Goal: Feedback & Contribution: Leave review/rating

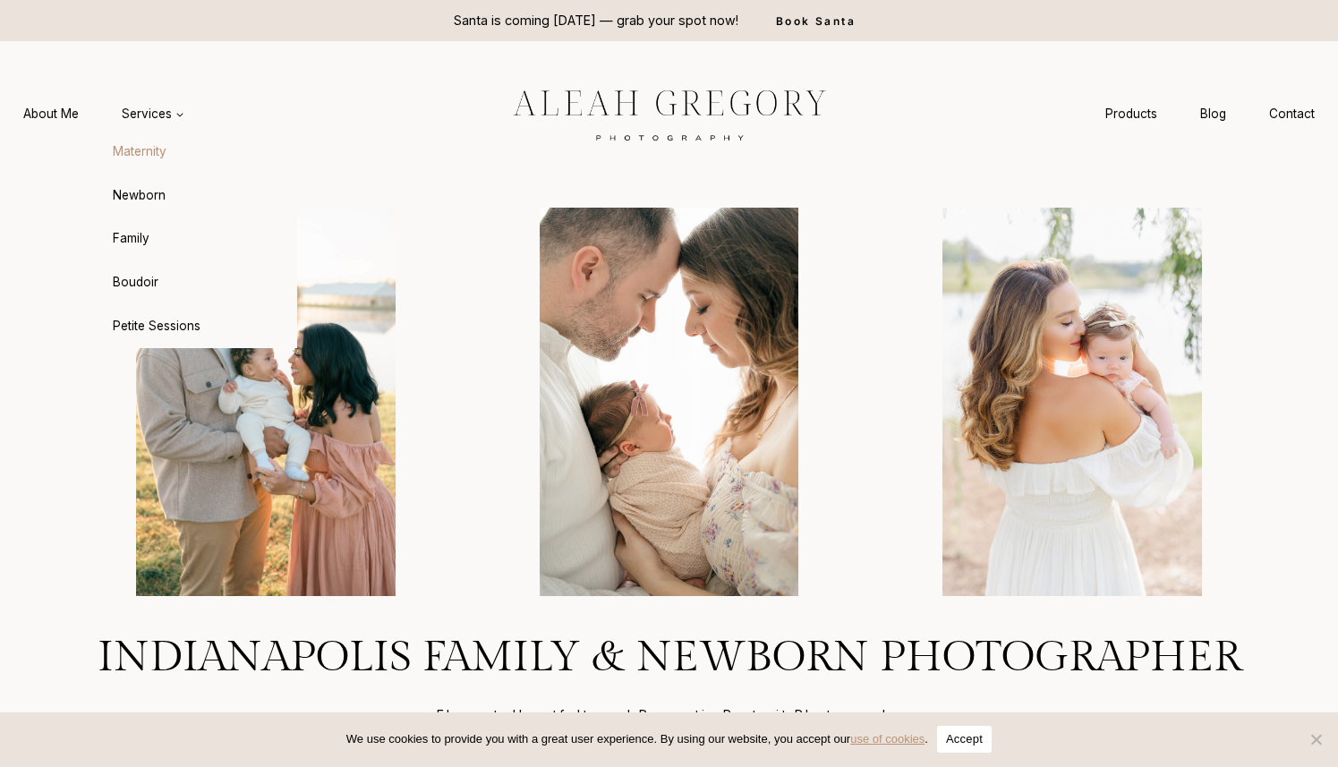
click at [147, 154] on link "Maternity" at bounding box center [198, 152] width 197 height 43
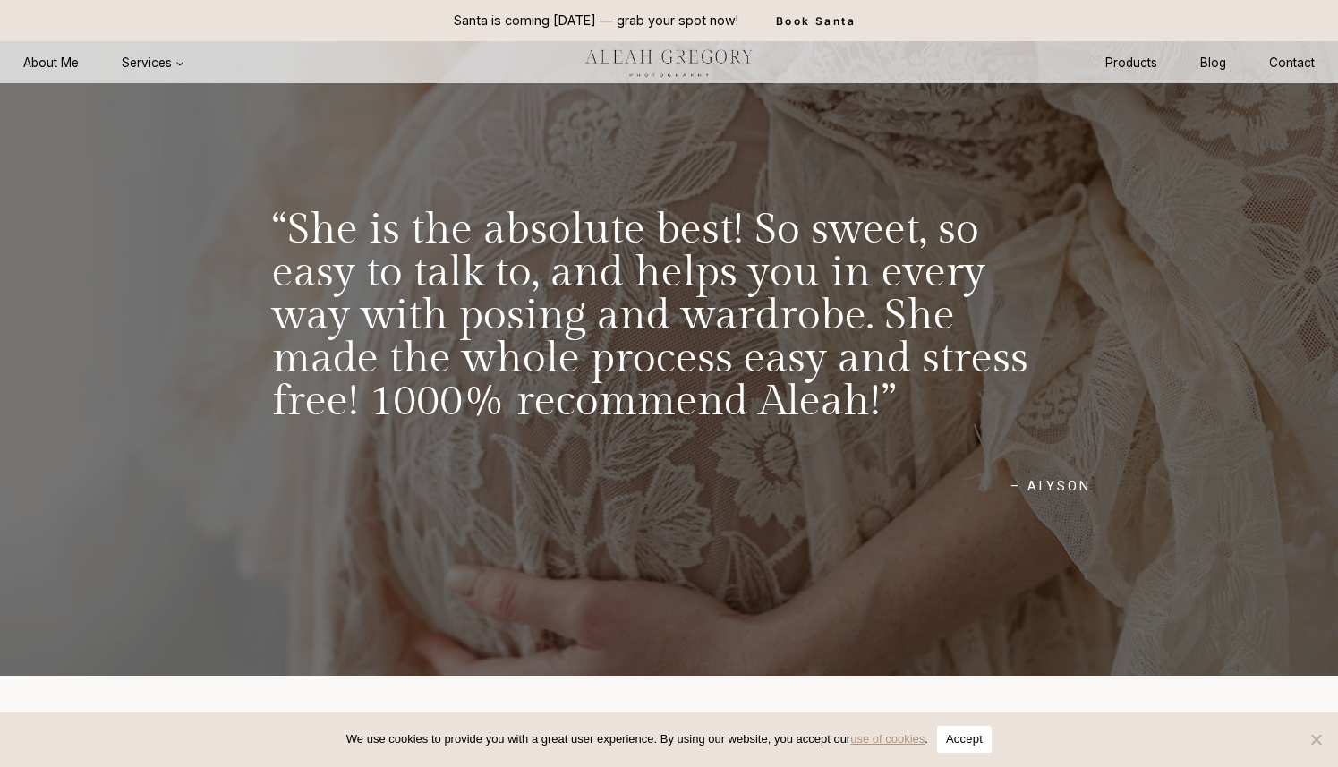
scroll to position [9255, 0]
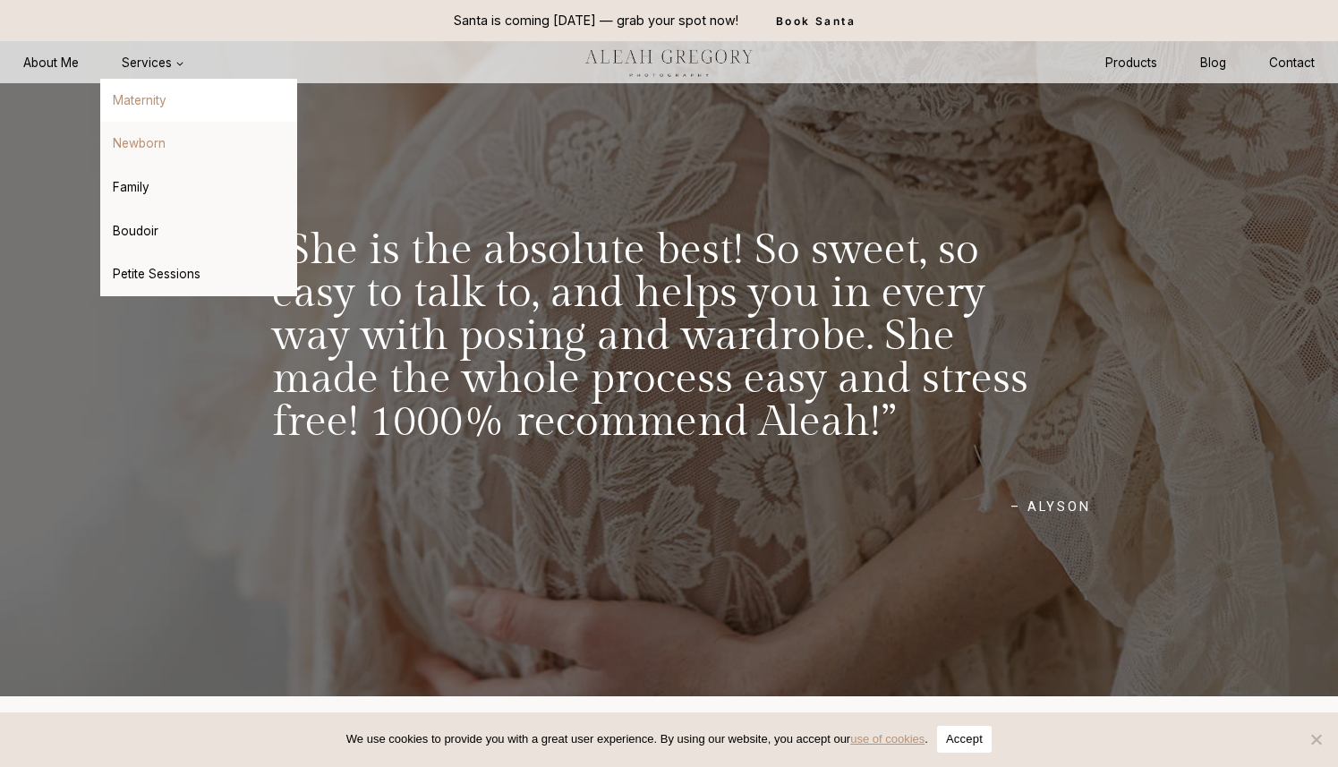
click at [161, 140] on link "Newborn" at bounding box center [198, 144] width 197 height 43
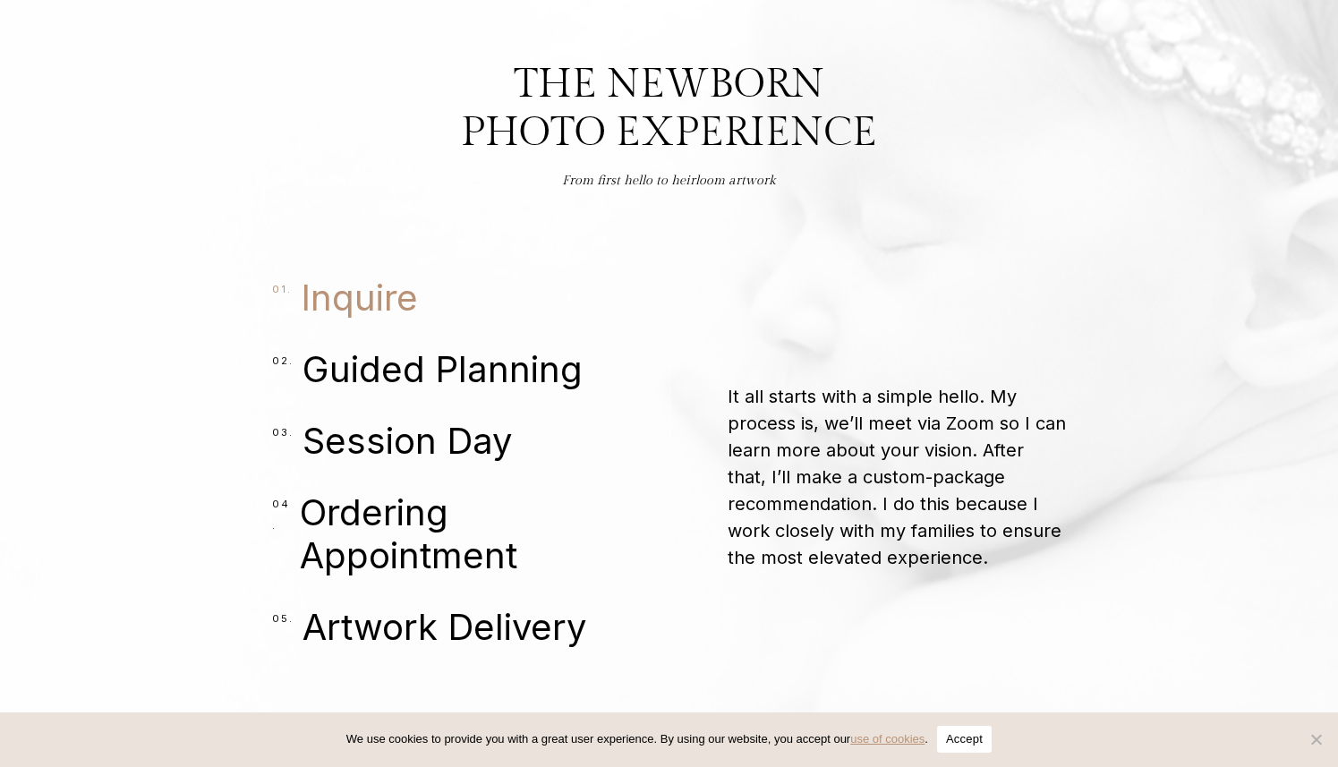
scroll to position [3971, 0]
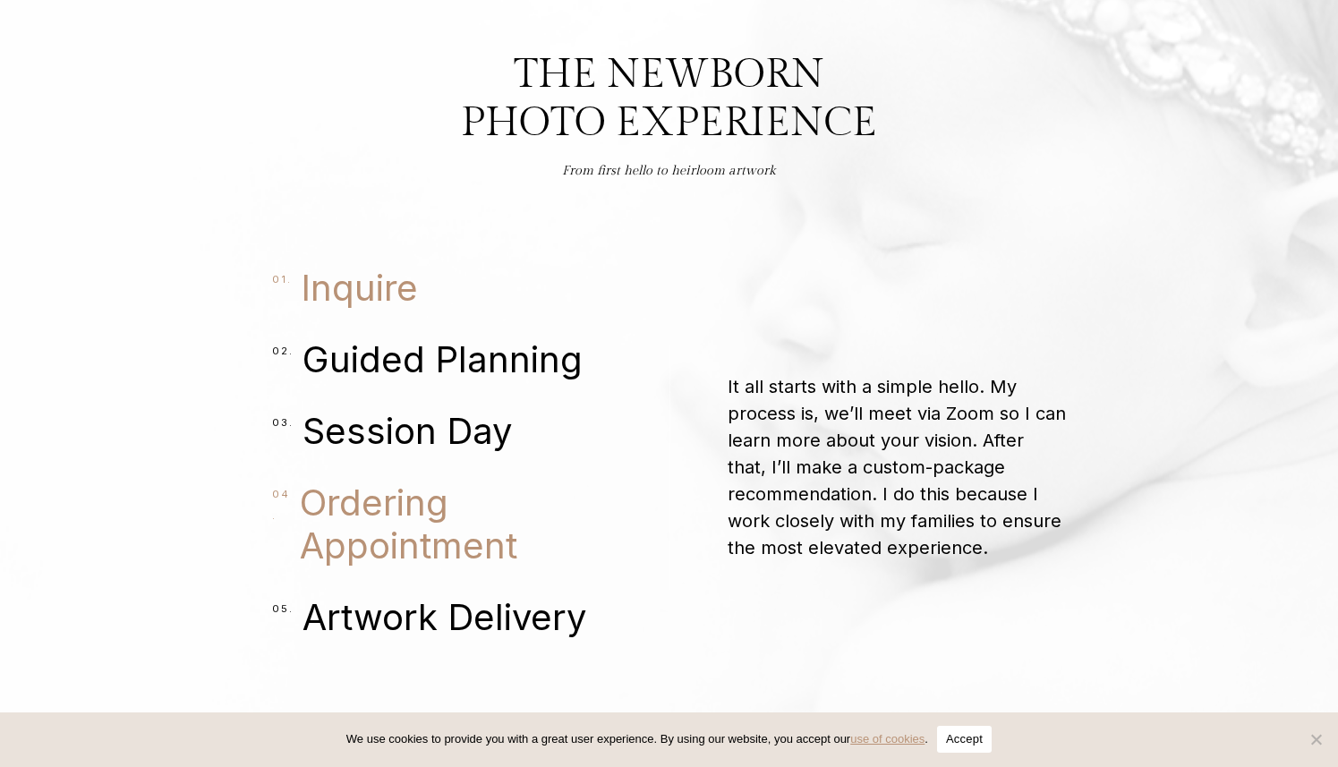
click at [345, 495] on span "Ordering Appointment" at bounding box center [456, 524] width 312 height 86
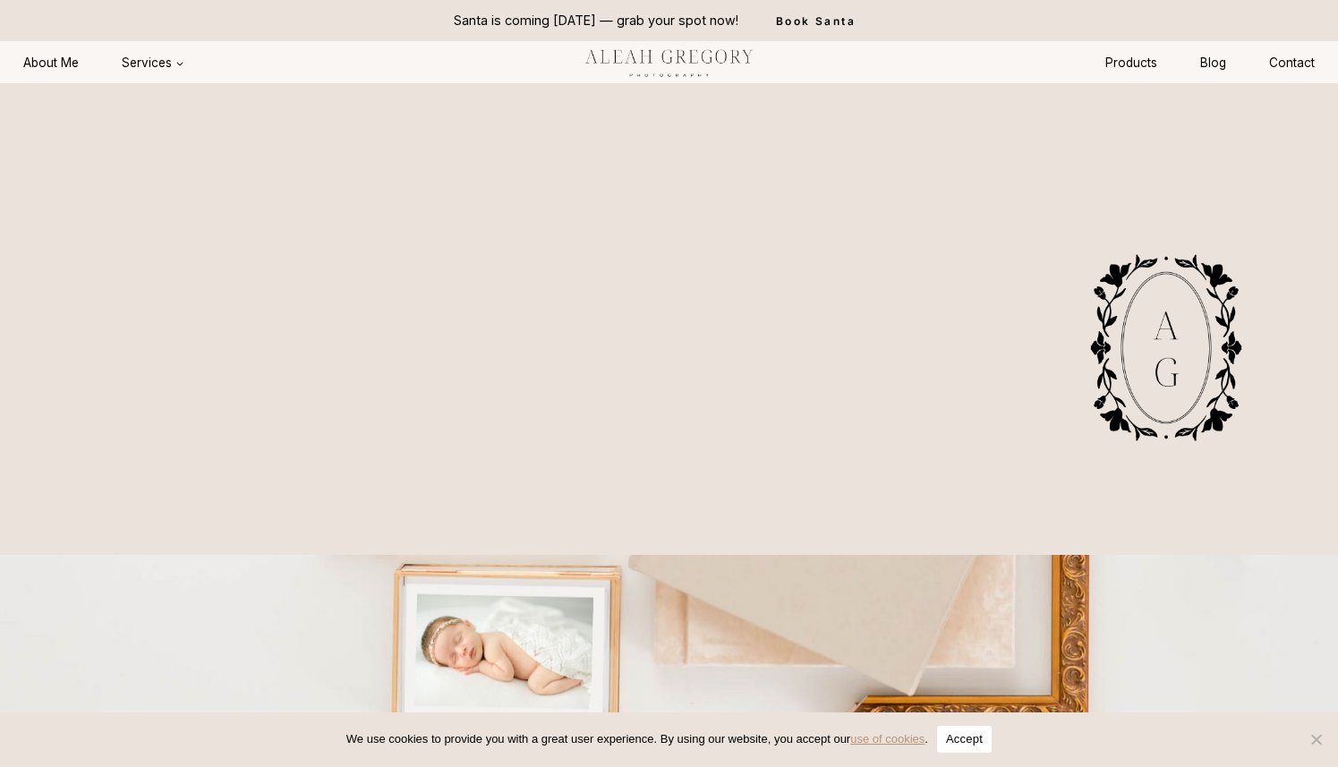
scroll to position [9170, 0]
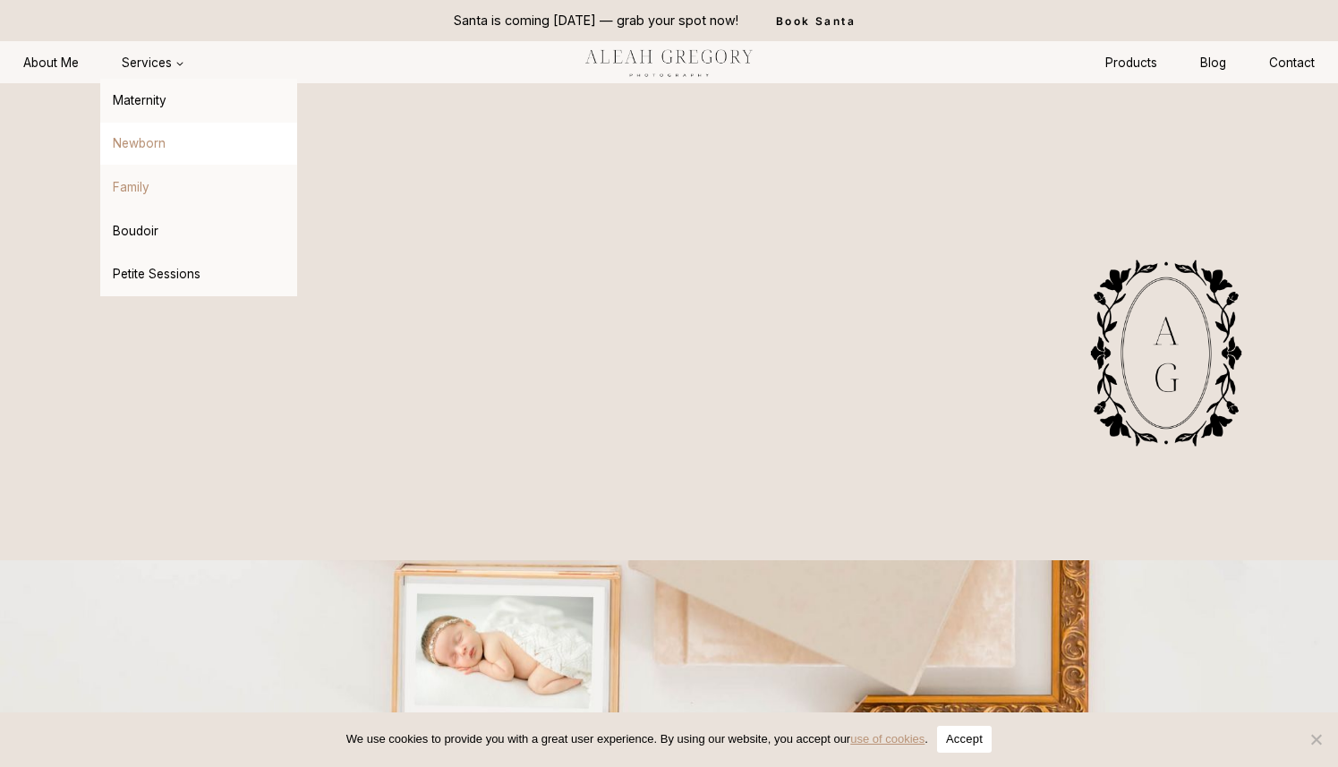
click at [139, 193] on link "Family" at bounding box center [198, 187] width 197 height 43
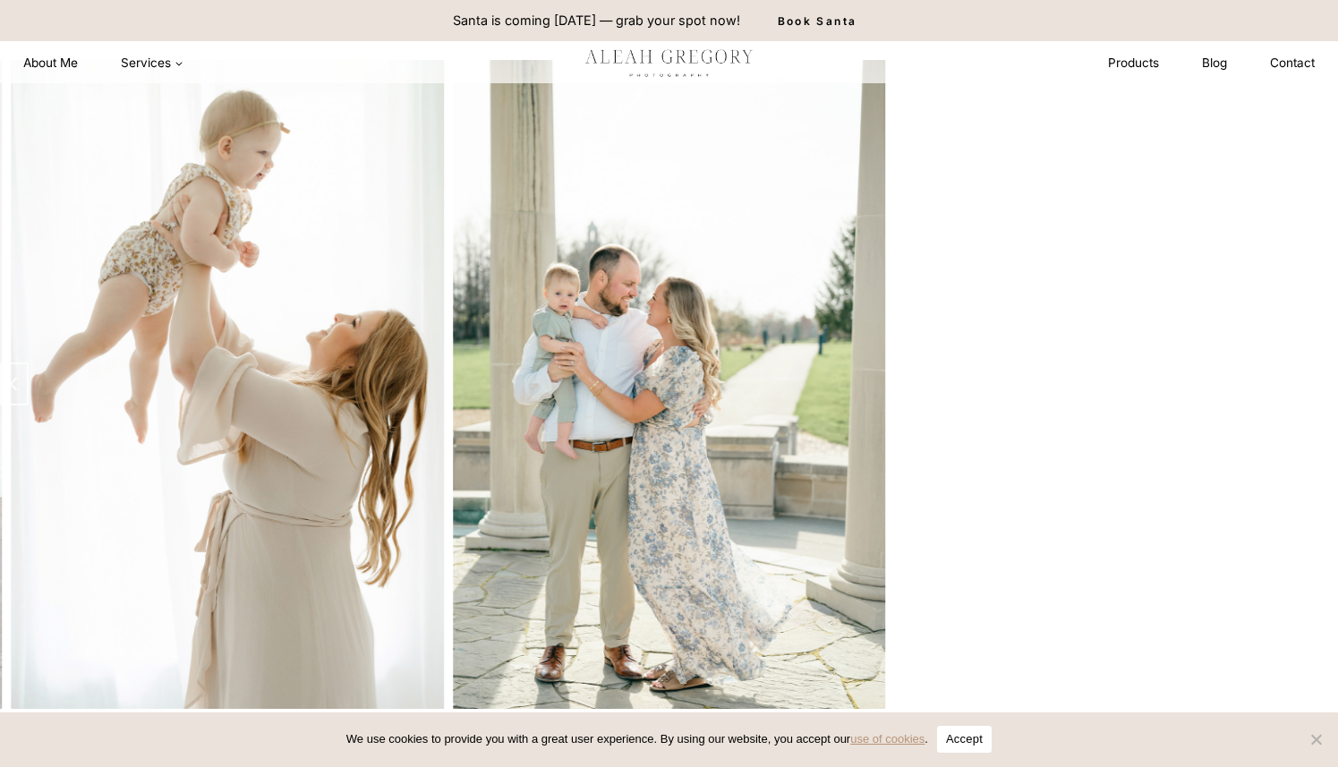
scroll to position [2580, 0]
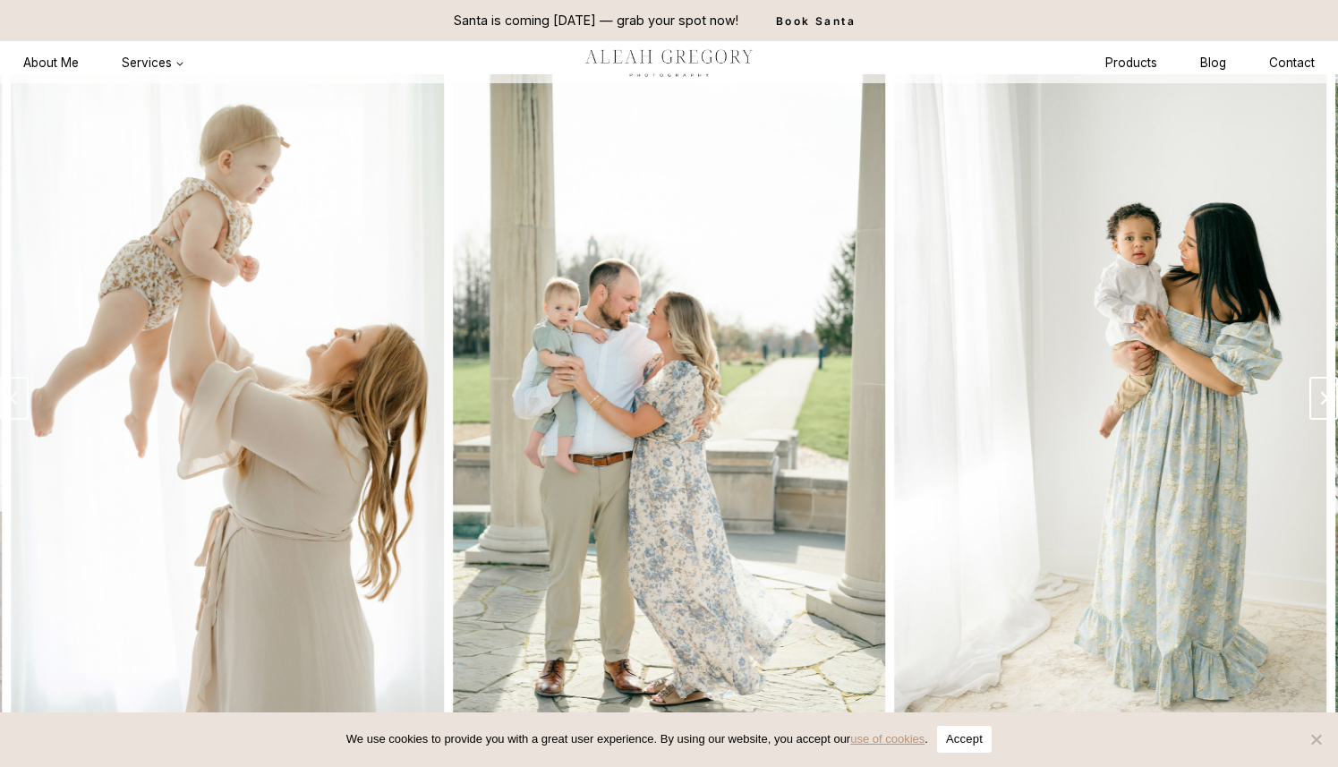
click at [1313, 396] on button "Next slide" at bounding box center [1323, 398] width 29 height 43
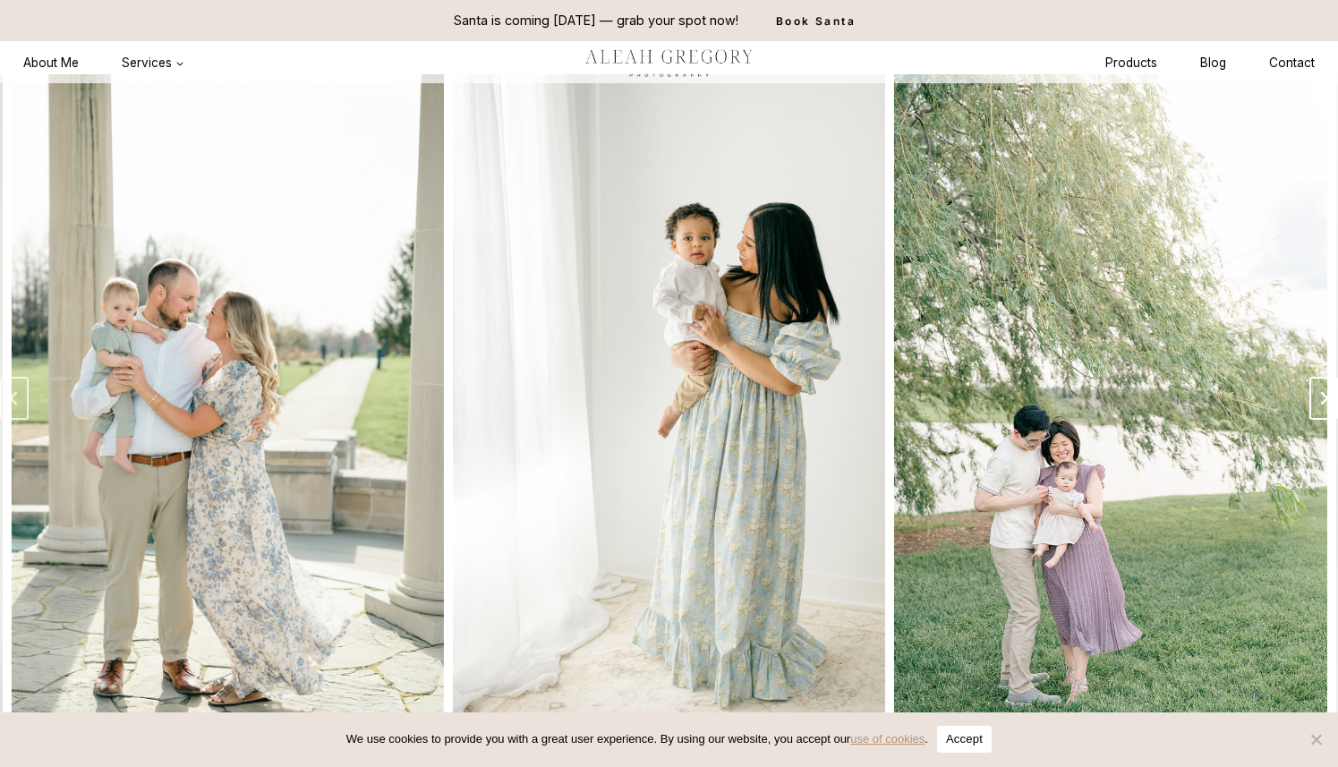
click at [1314, 396] on button "Next slide" at bounding box center [1323, 398] width 29 height 43
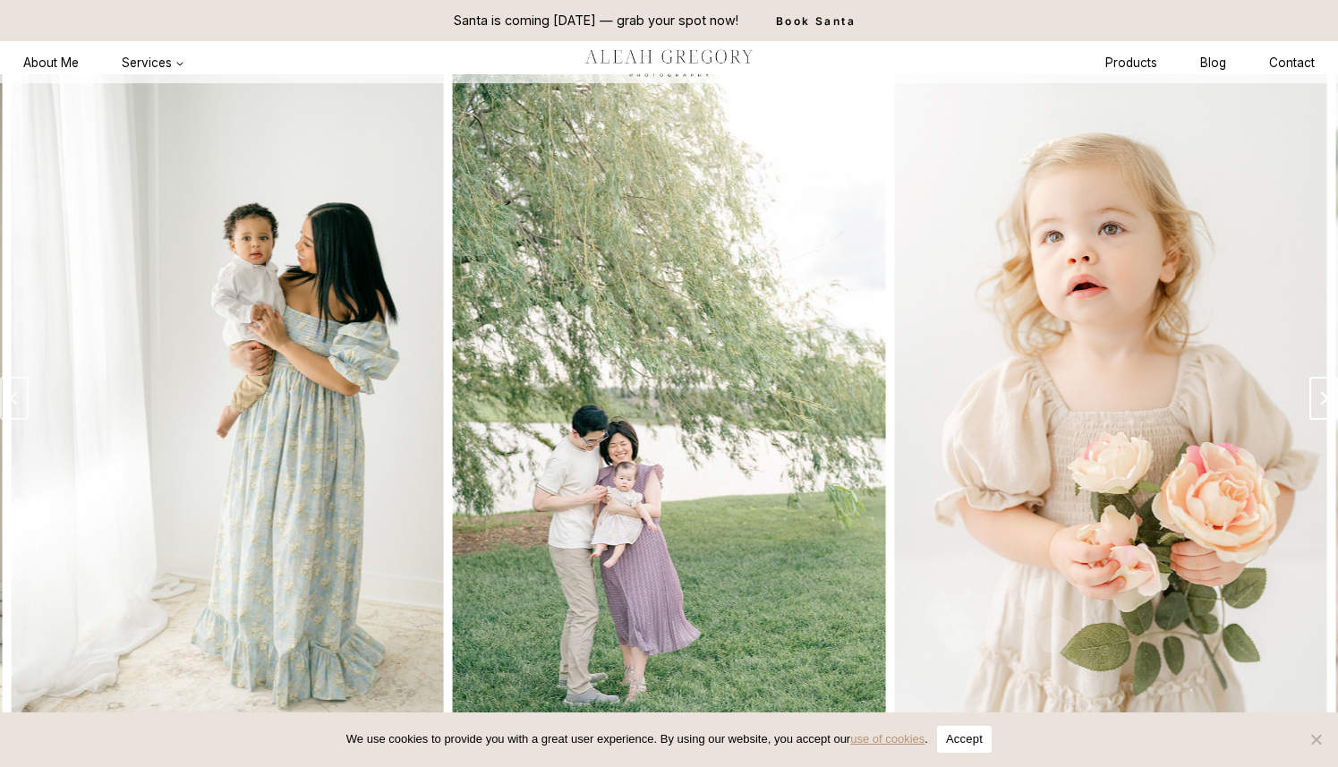
click at [1314, 396] on button "Next slide" at bounding box center [1323, 398] width 29 height 43
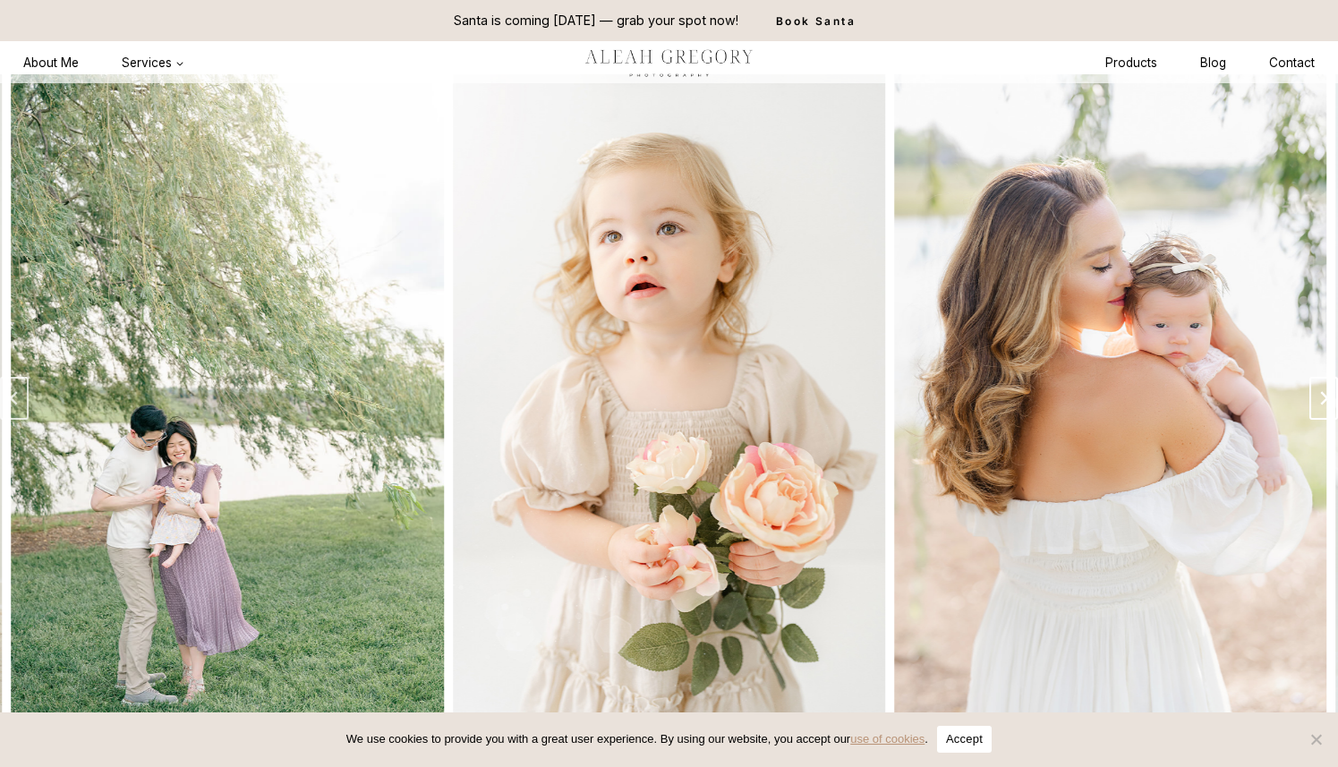
click at [1314, 396] on button "Next slide" at bounding box center [1323, 398] width 29 height 43
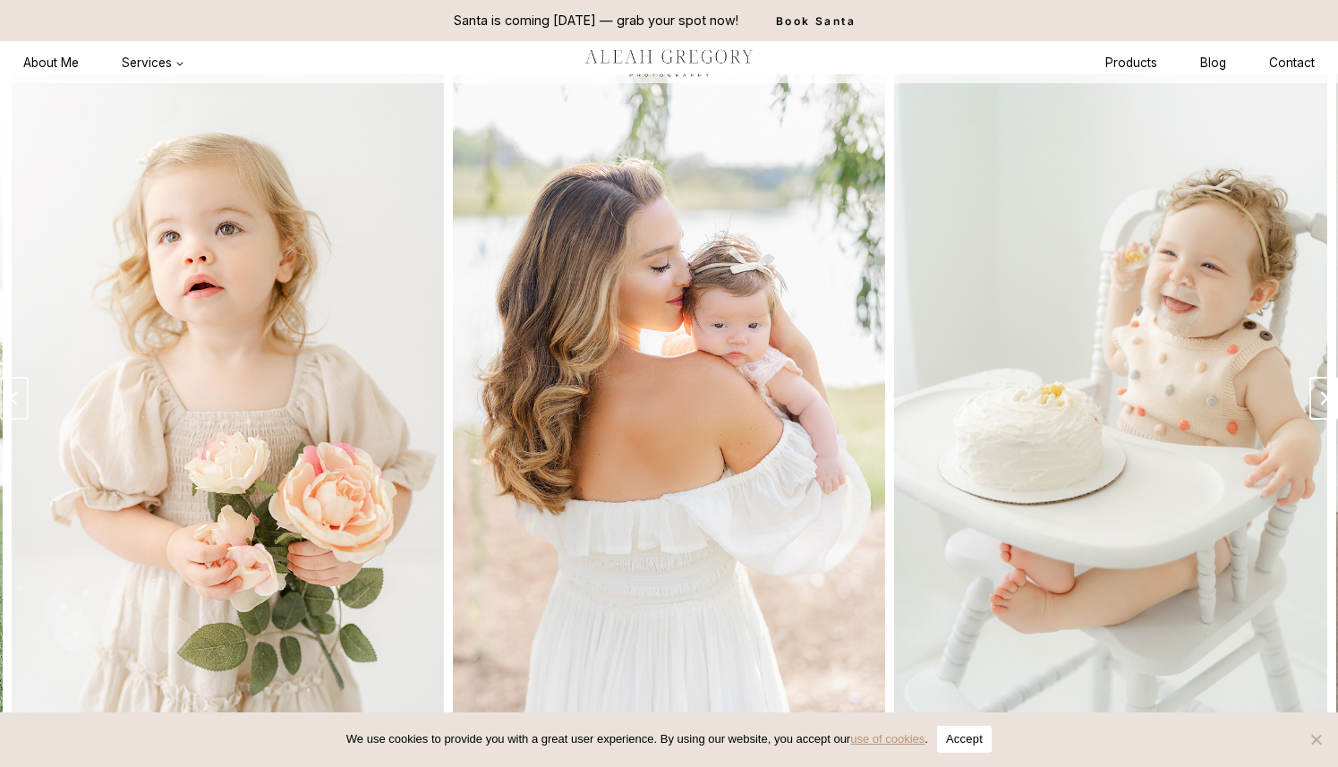
click at [1314, 396] on button "Next slide" at bounding box center [1323, 398] width 29 height 43
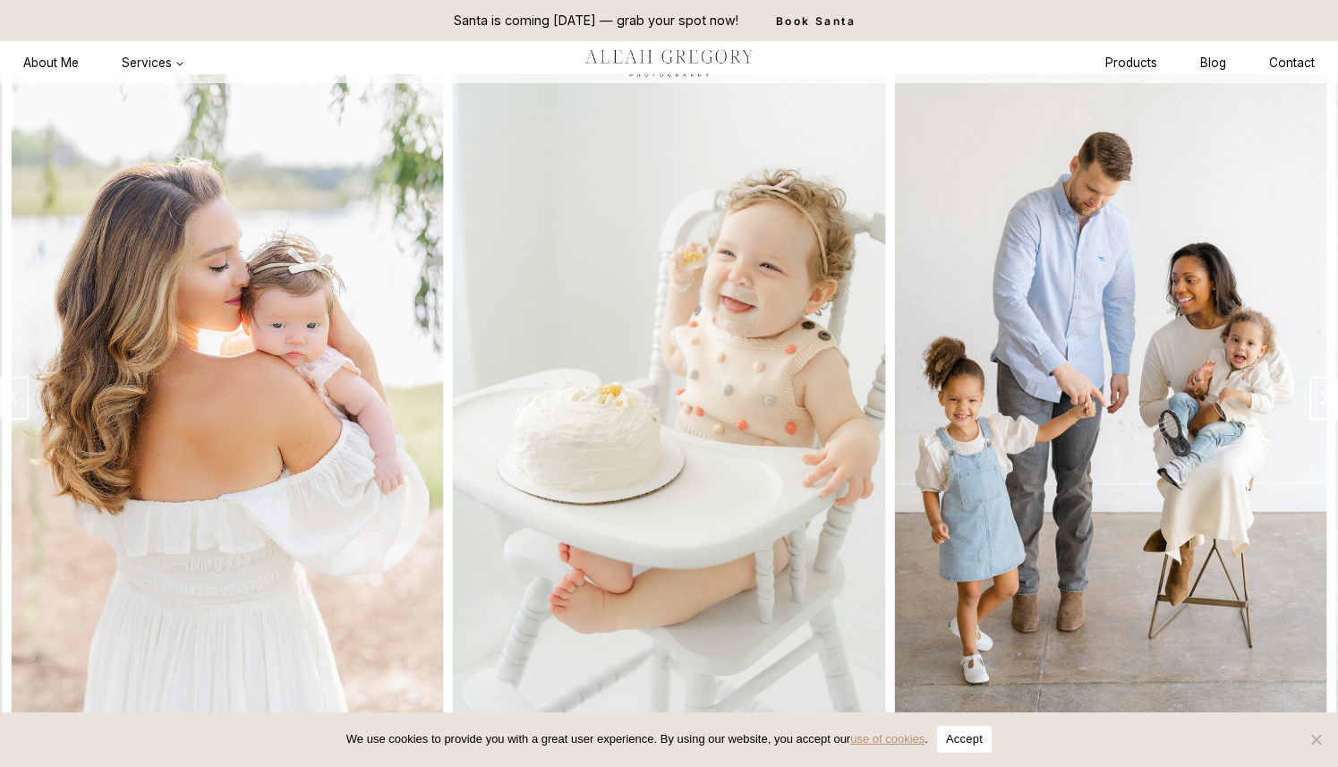
click at [1314, 396] on button "Next slide" at bounding box center [1323, 398] width 29 height 43
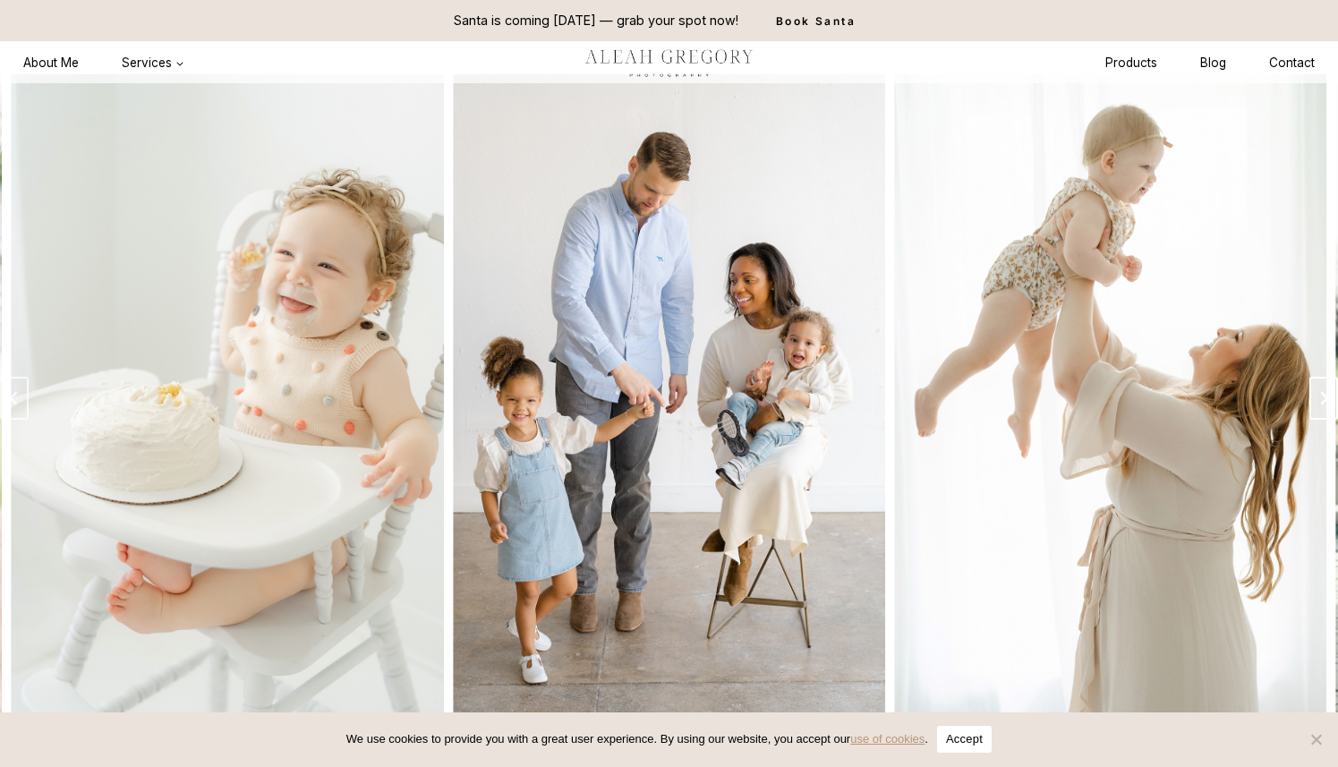
click at [1314, 396] on button "Next slide" at bounding box center [1323, 398] width 29 height 43
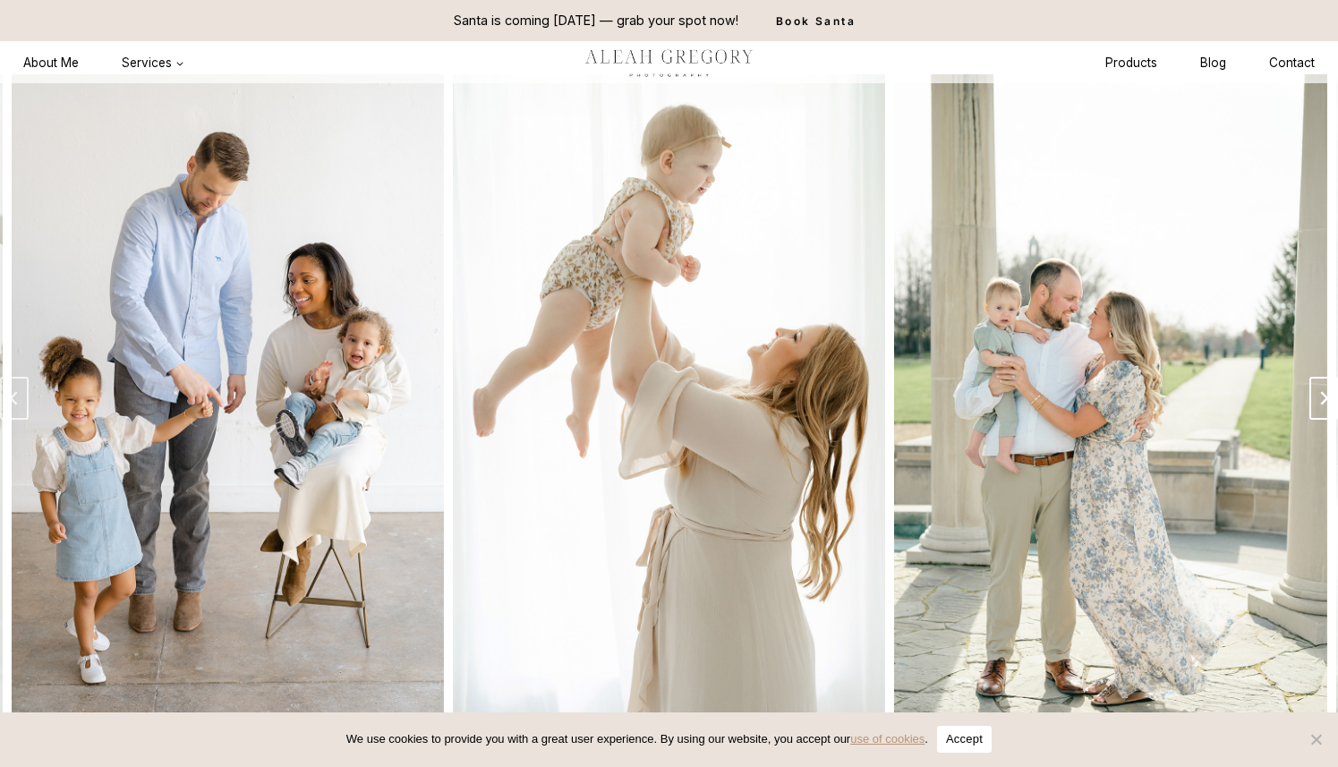
click at [1314, 396] on button "Go to first slide" at bounding box center [1323, 398] width 29 height 43
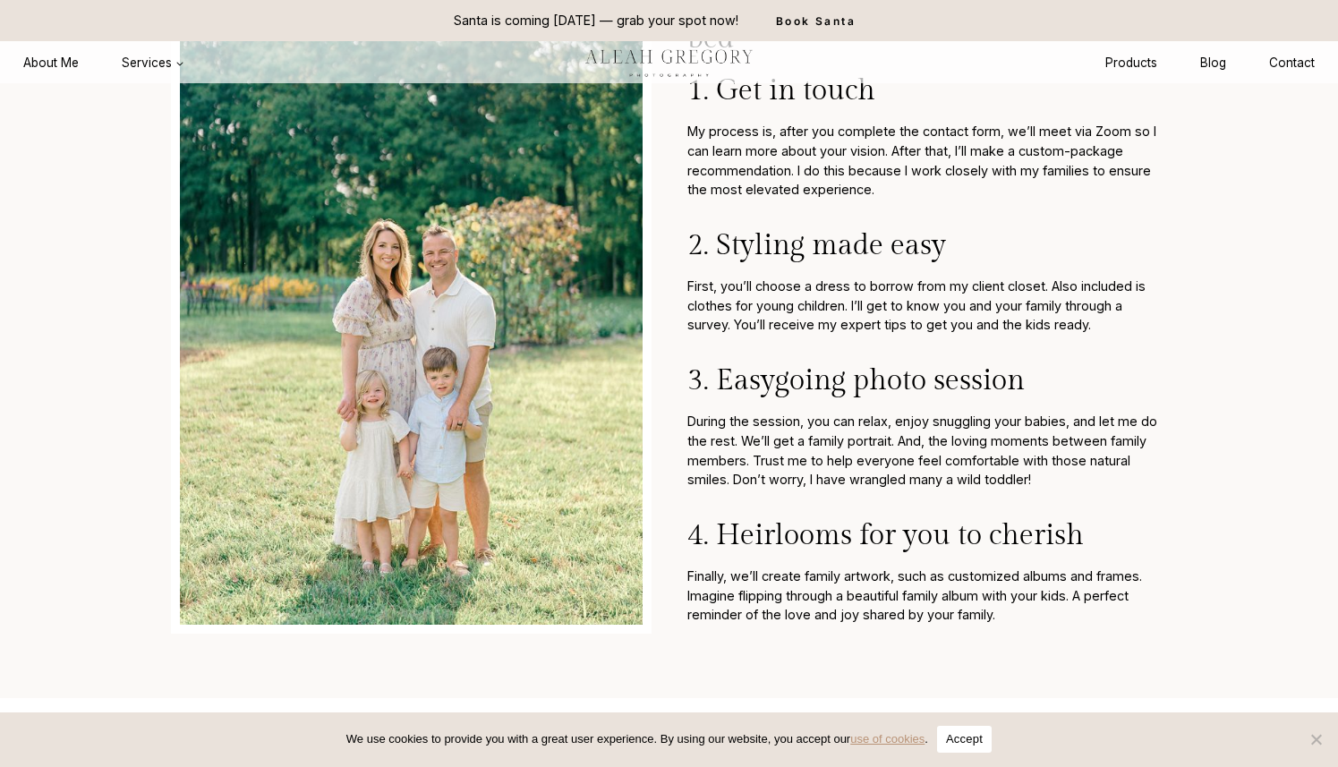
scroll to position [3844, 0]
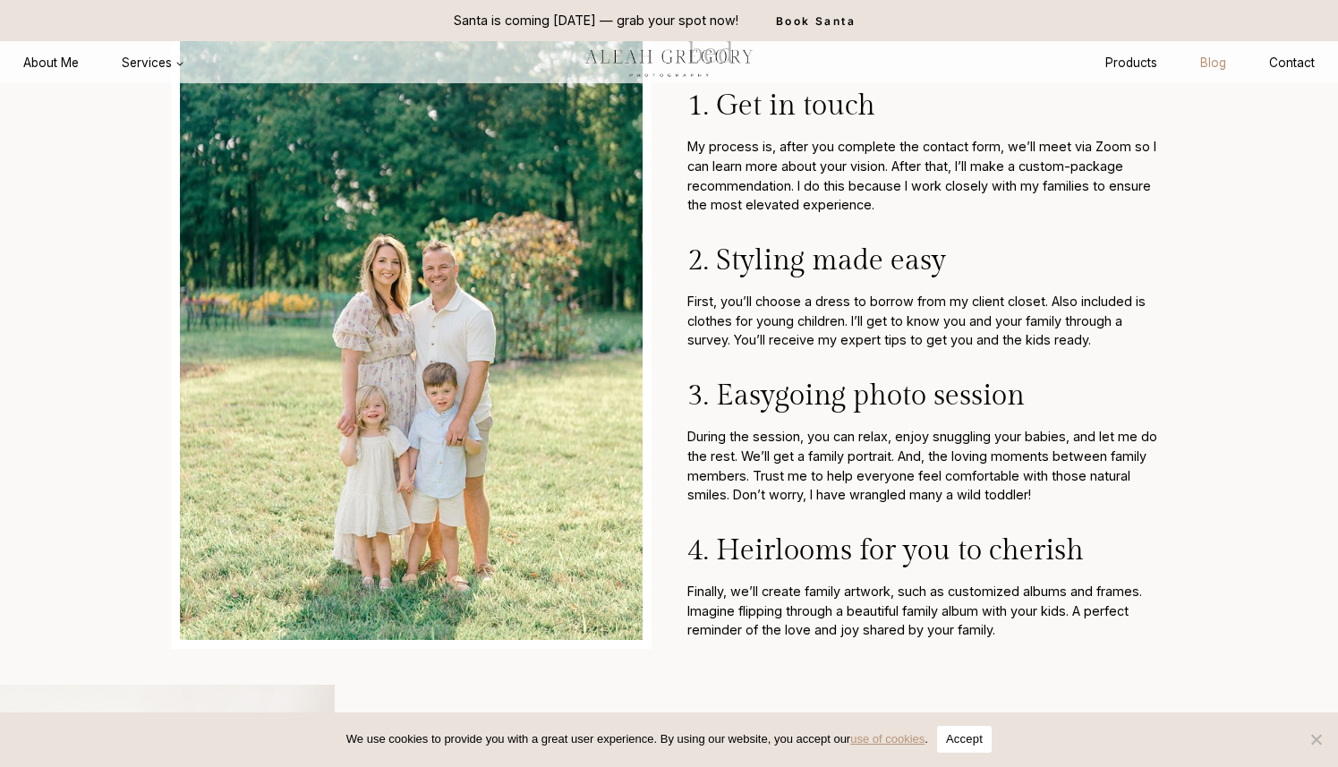
click at [1218, 63] on link "Blog" at bounding box center [1212, 63] width 69 height 33
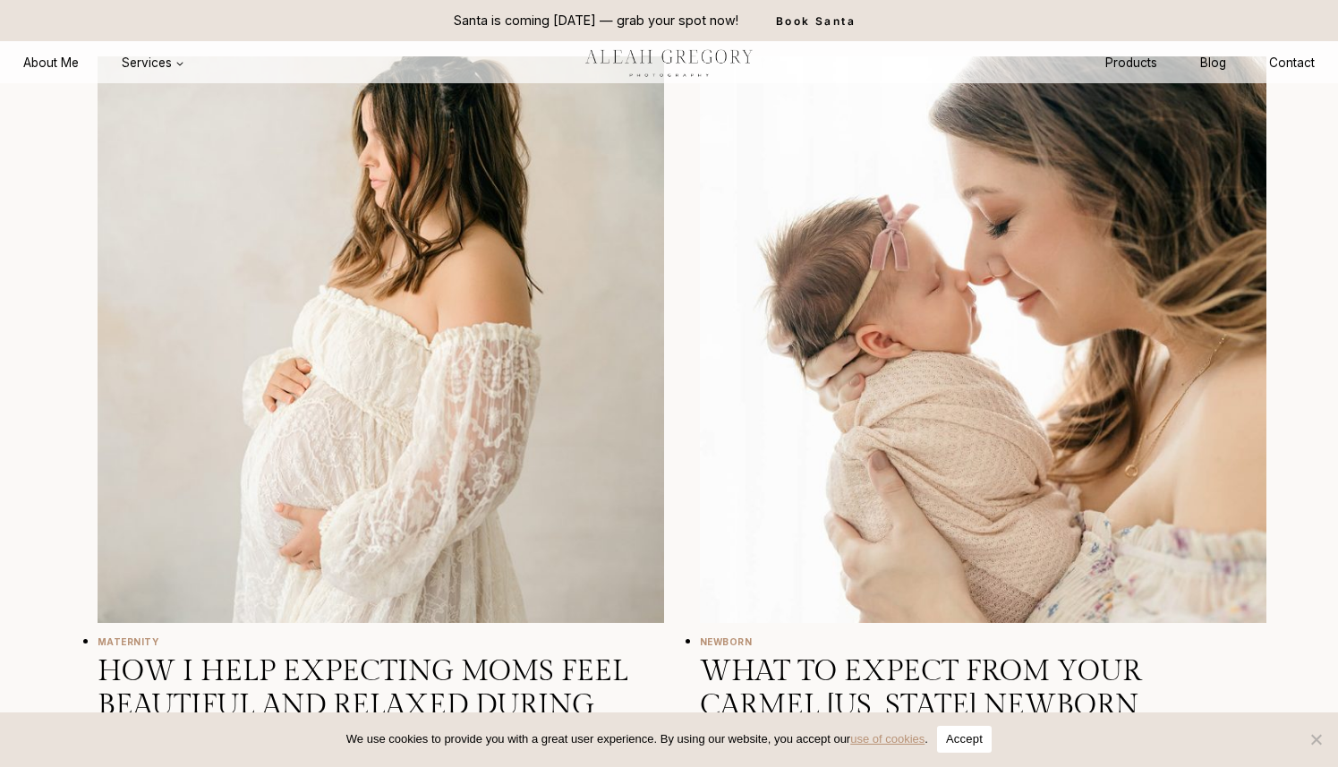
scroll to position [1091, 0]
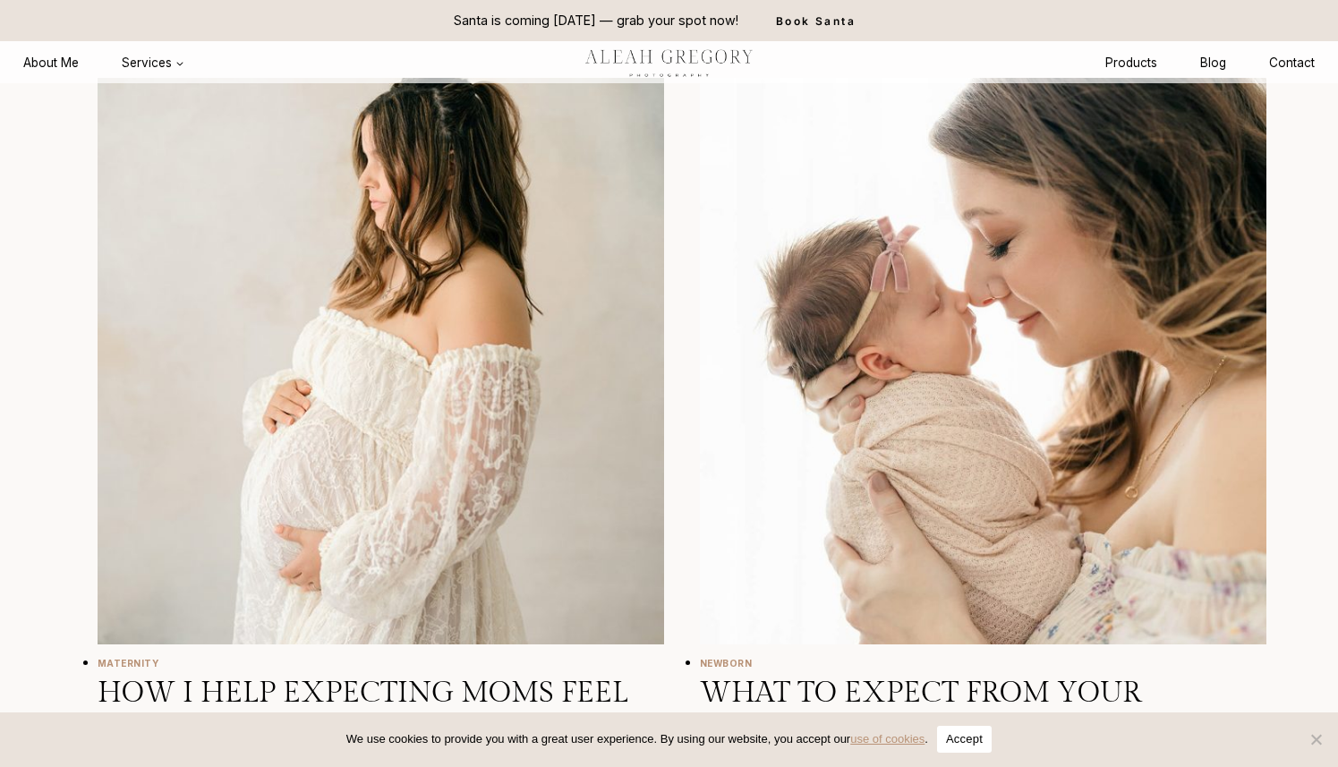
click at [485, 392] on img "How I Help Expecting Moms Feel Beautiful and Relaxed During Maternity Photos" at bounding box center [381, 361] width 566 height 566
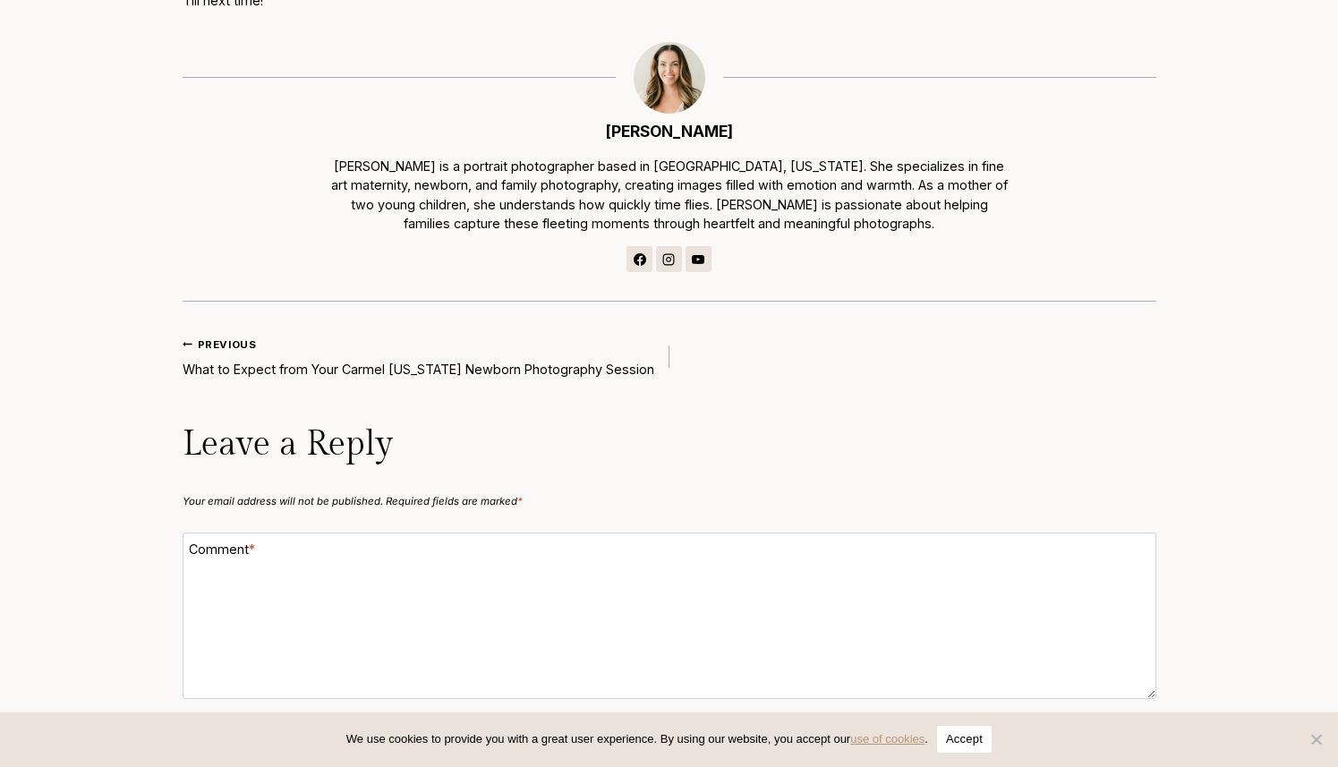
scroll to position [6916, 0]
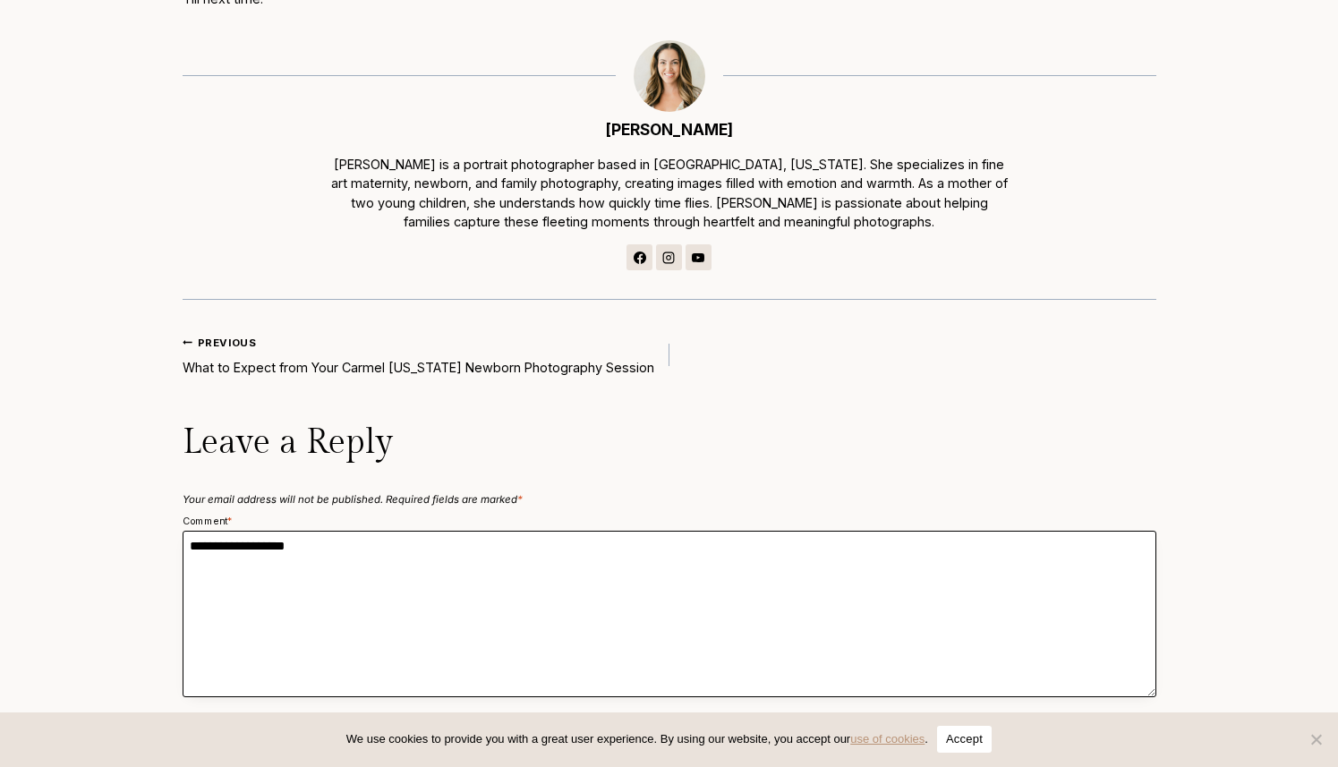
click at [298, 531] on textarea "Comment *" at bounding box center [669, 614] width 973 height 166
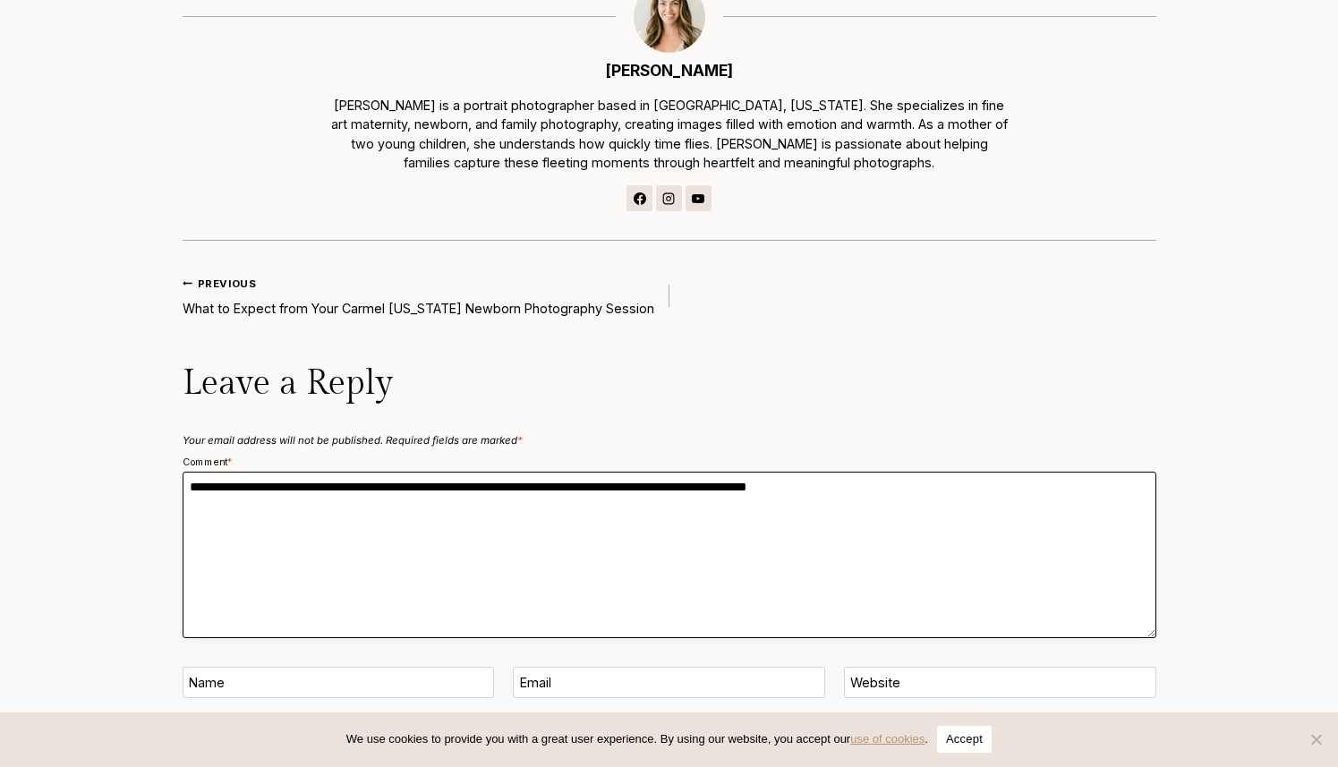
scroll to position [6994, 0]
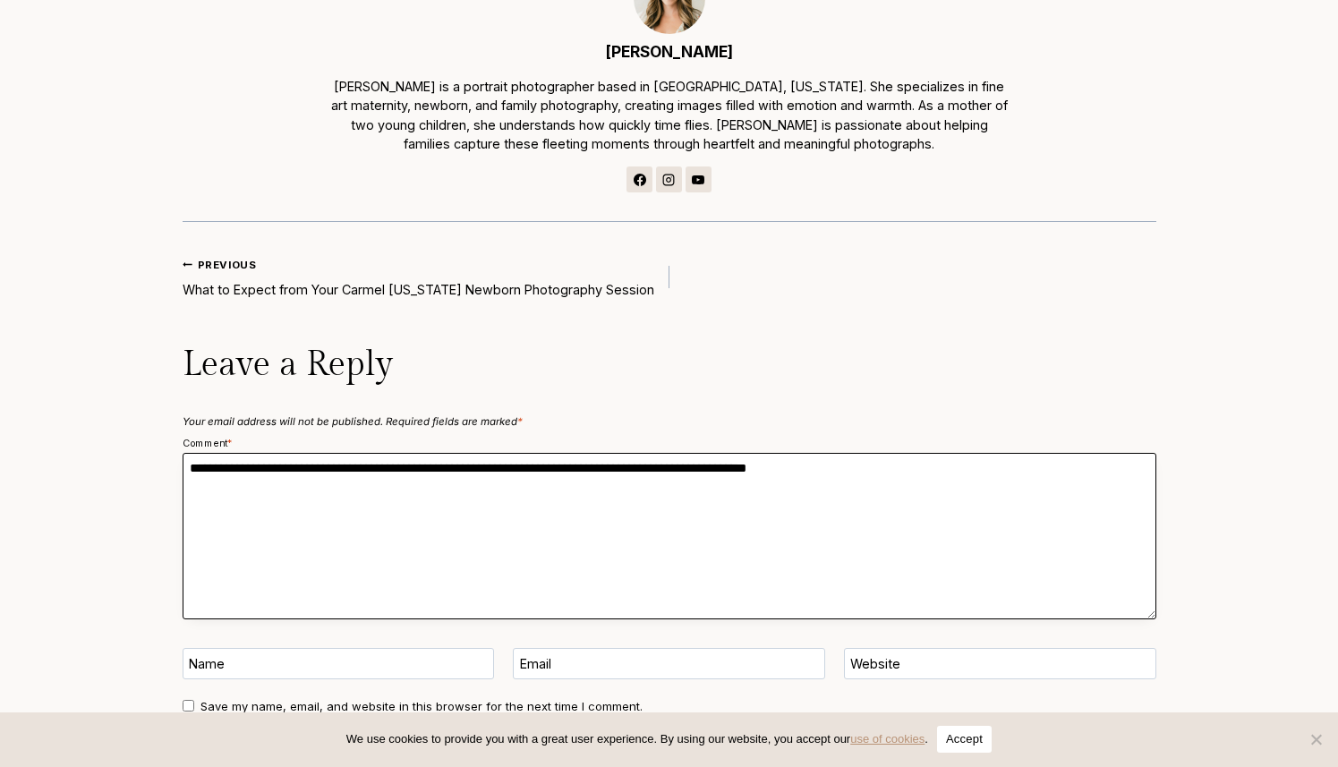
type textarea "**********"
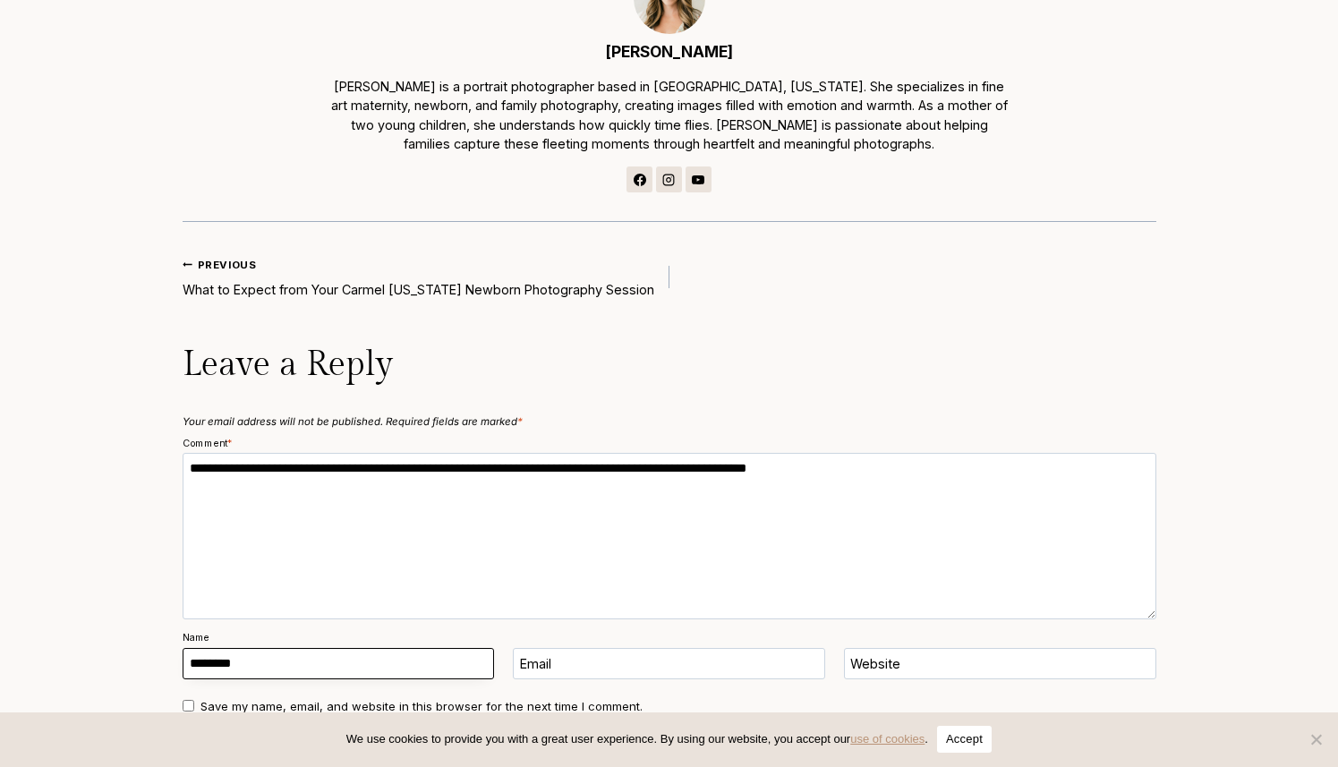
click at [319, 648] on input "Name" at bounding box center [338, 663] width 311 height 31
type input "****"
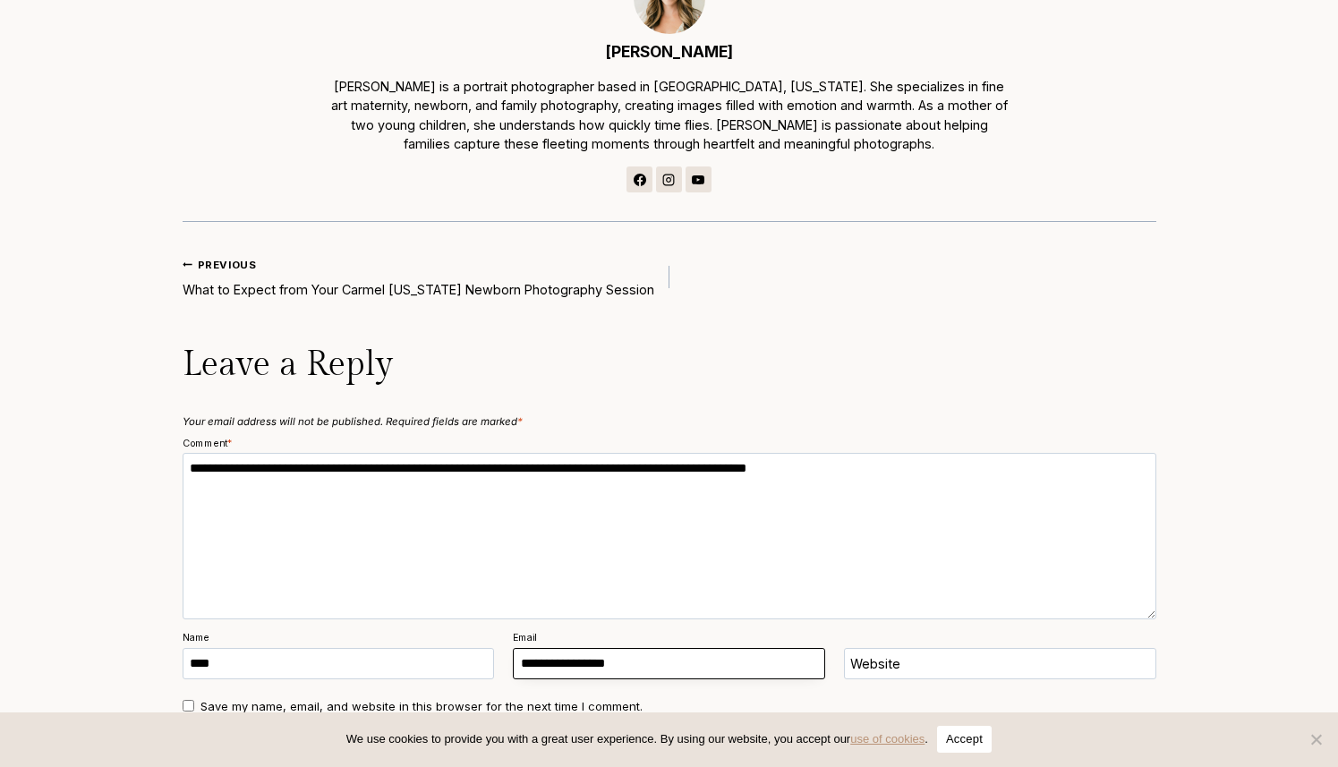
click at [602, 648] on input "Email" at bounding box center [668, 663] width 311 height 31
type input "**********"
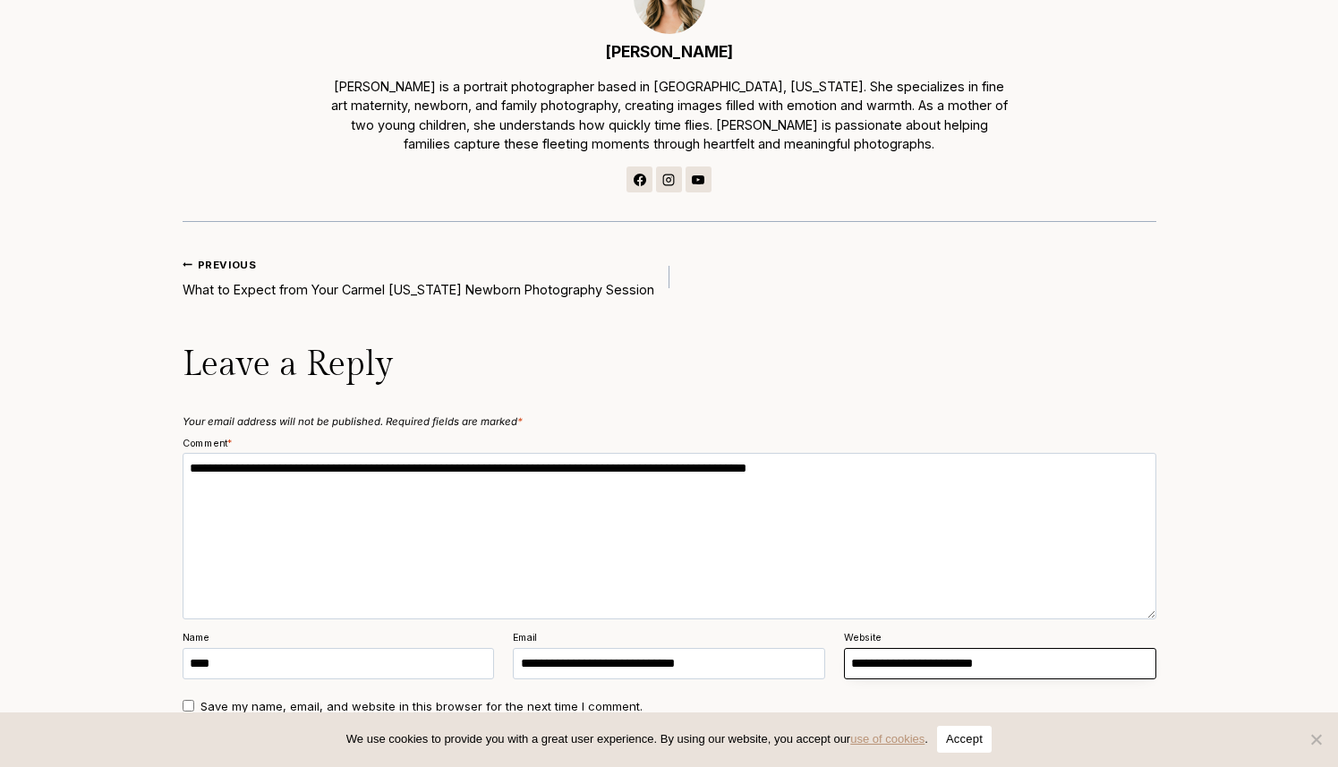
click at [913, 648] on input "Website" at bounding box center [999, 663] width 311 height 31
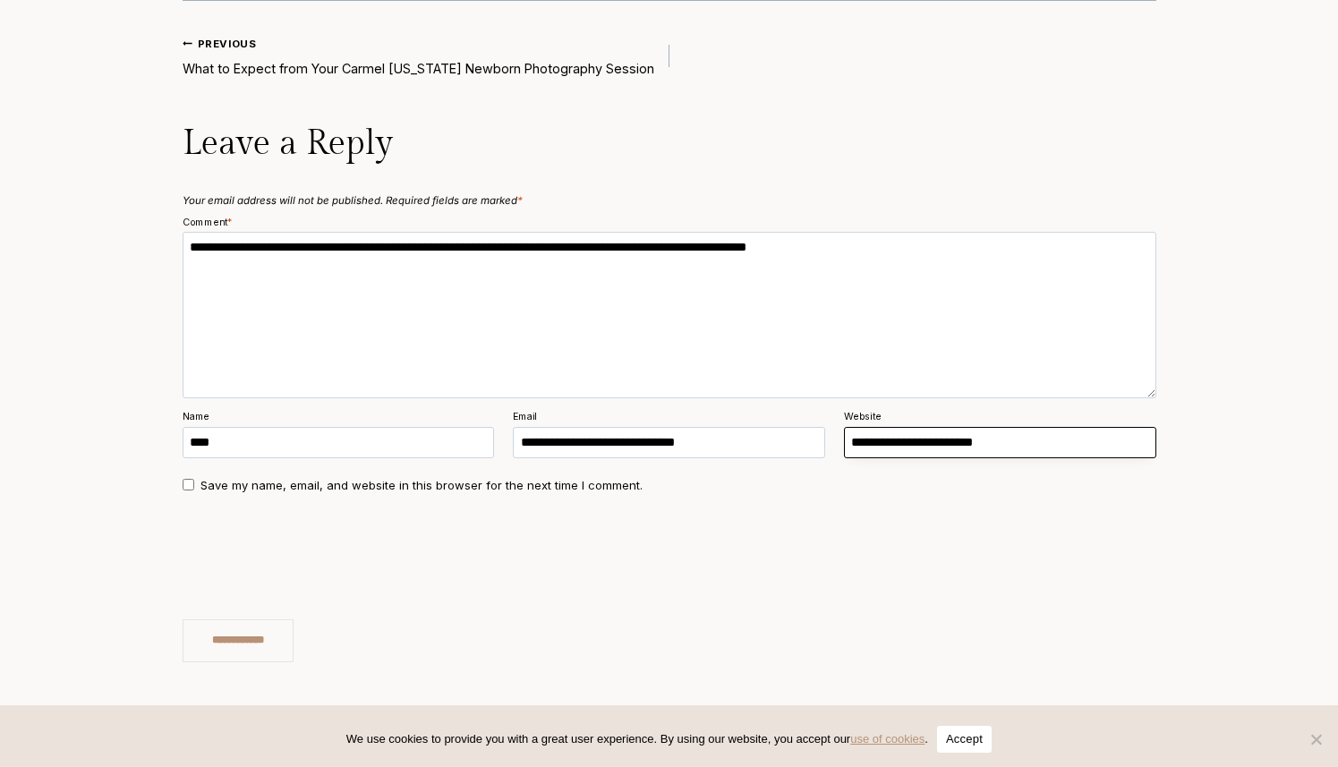
scroll to position [7346, 0]
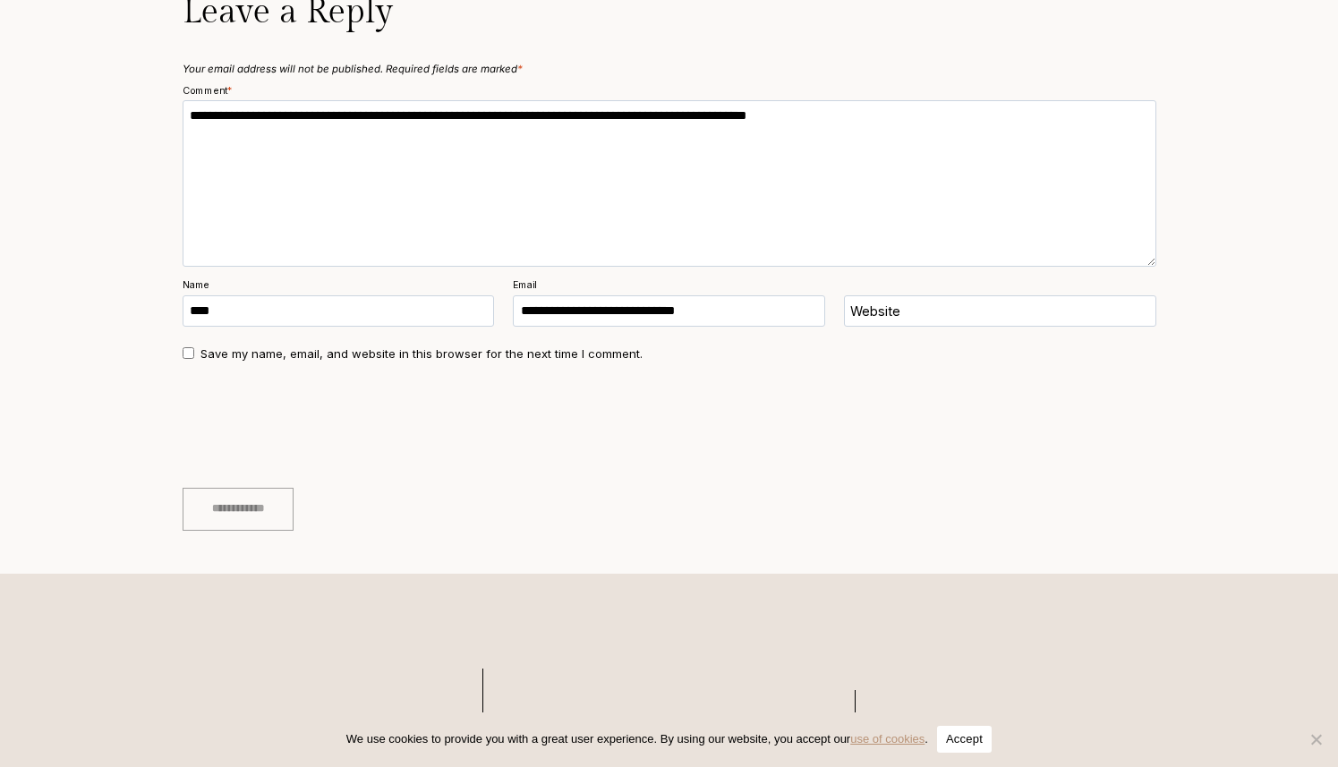
click at [293, 488] on input "**********" at bounding box center [238, 509] width 111 height 43
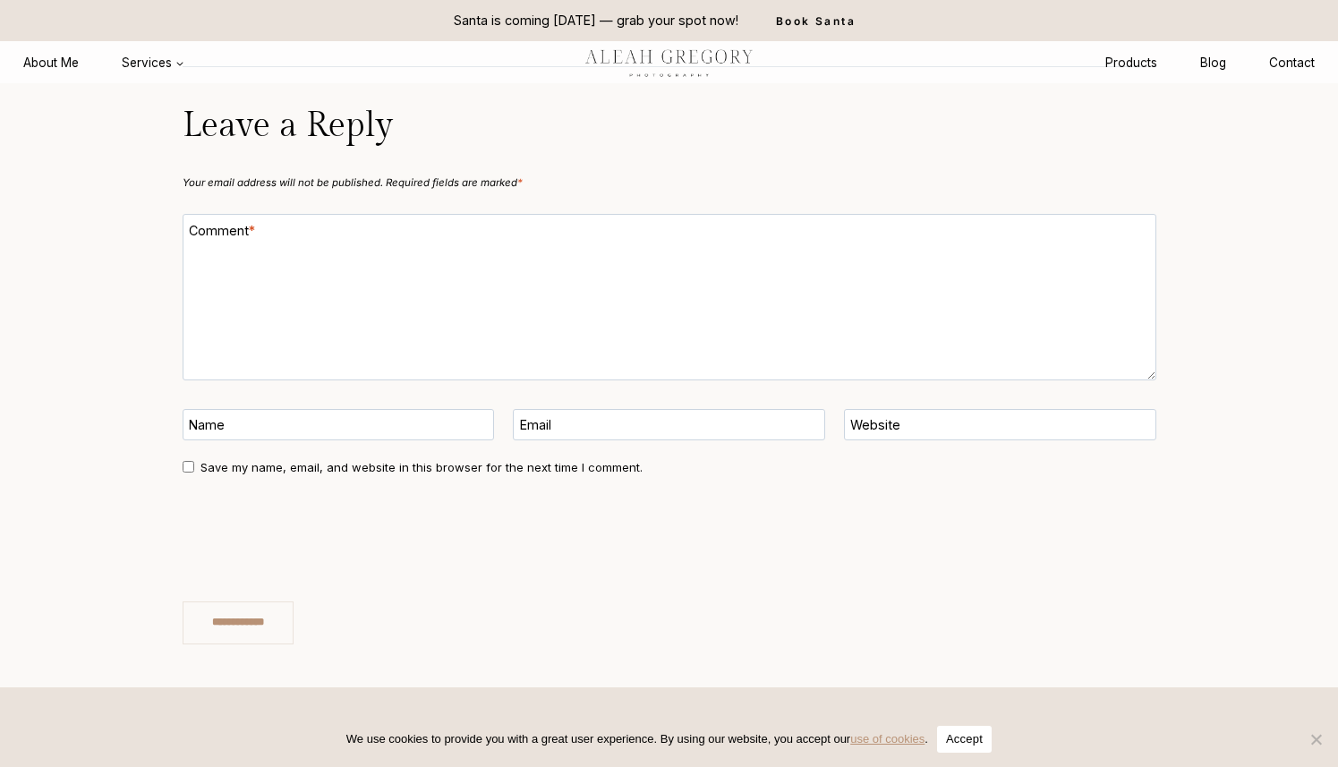
scroll to position [7216, 0]
